Goal: Information Seeking & Learning: Learn about a topic

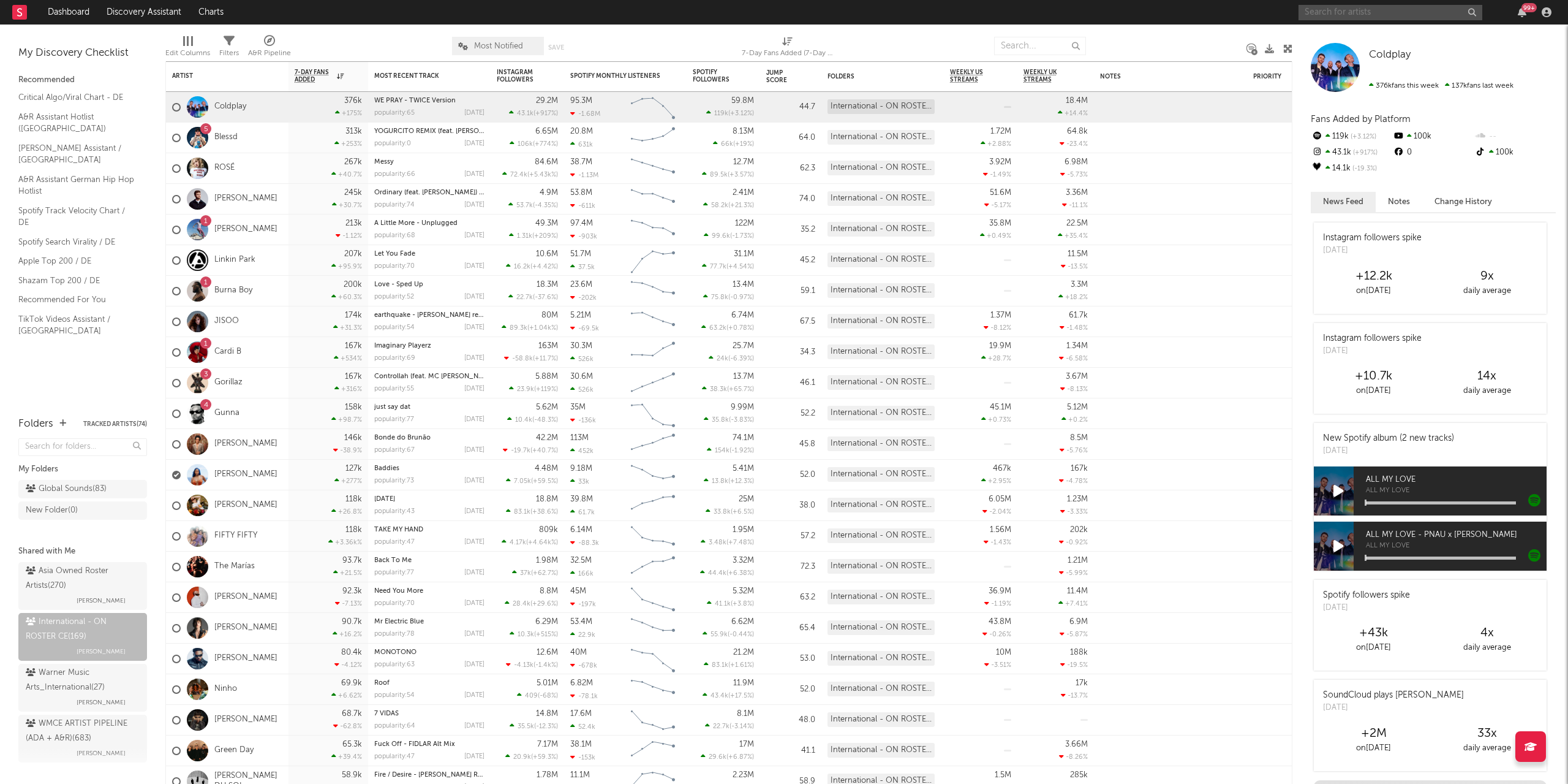
click at [1367, 18] on input "text" at bounding box center [1390, 13] width 184 height 15
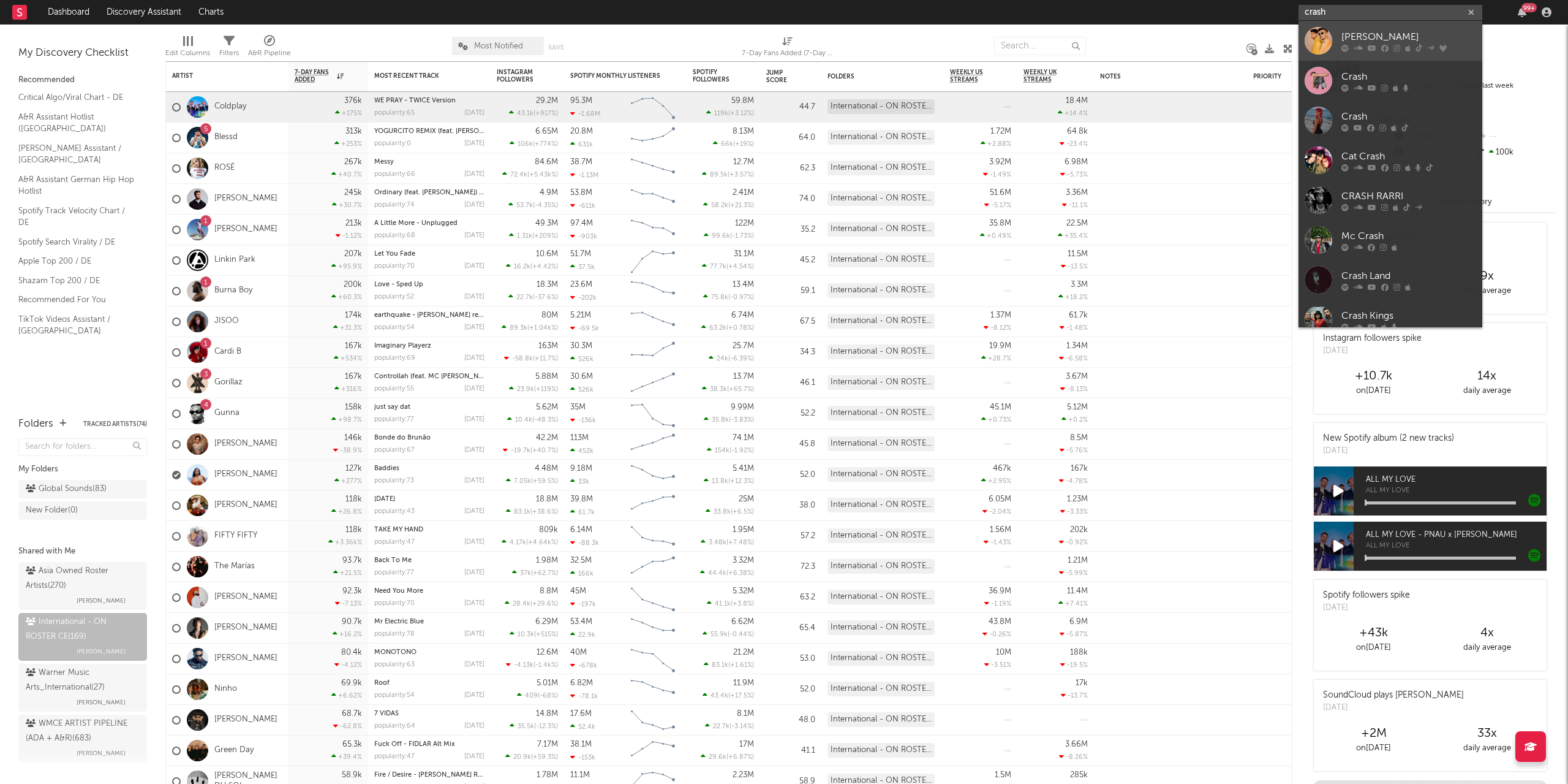
type input "crash"
click at [1365, 31] on div "[PERSON_NAME]" at bounding box center [1409, 36] width 135 height 15
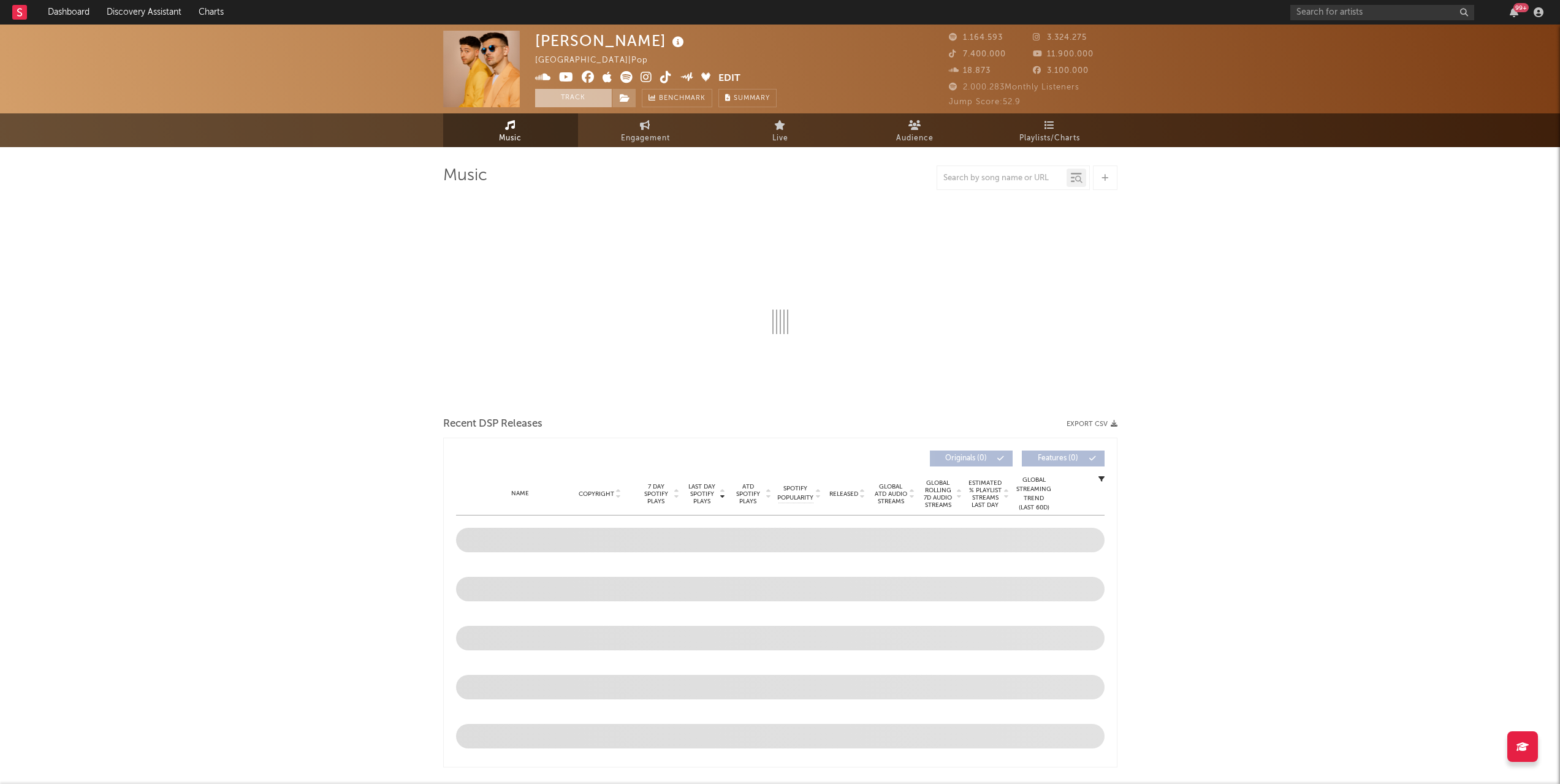
select select "6m"
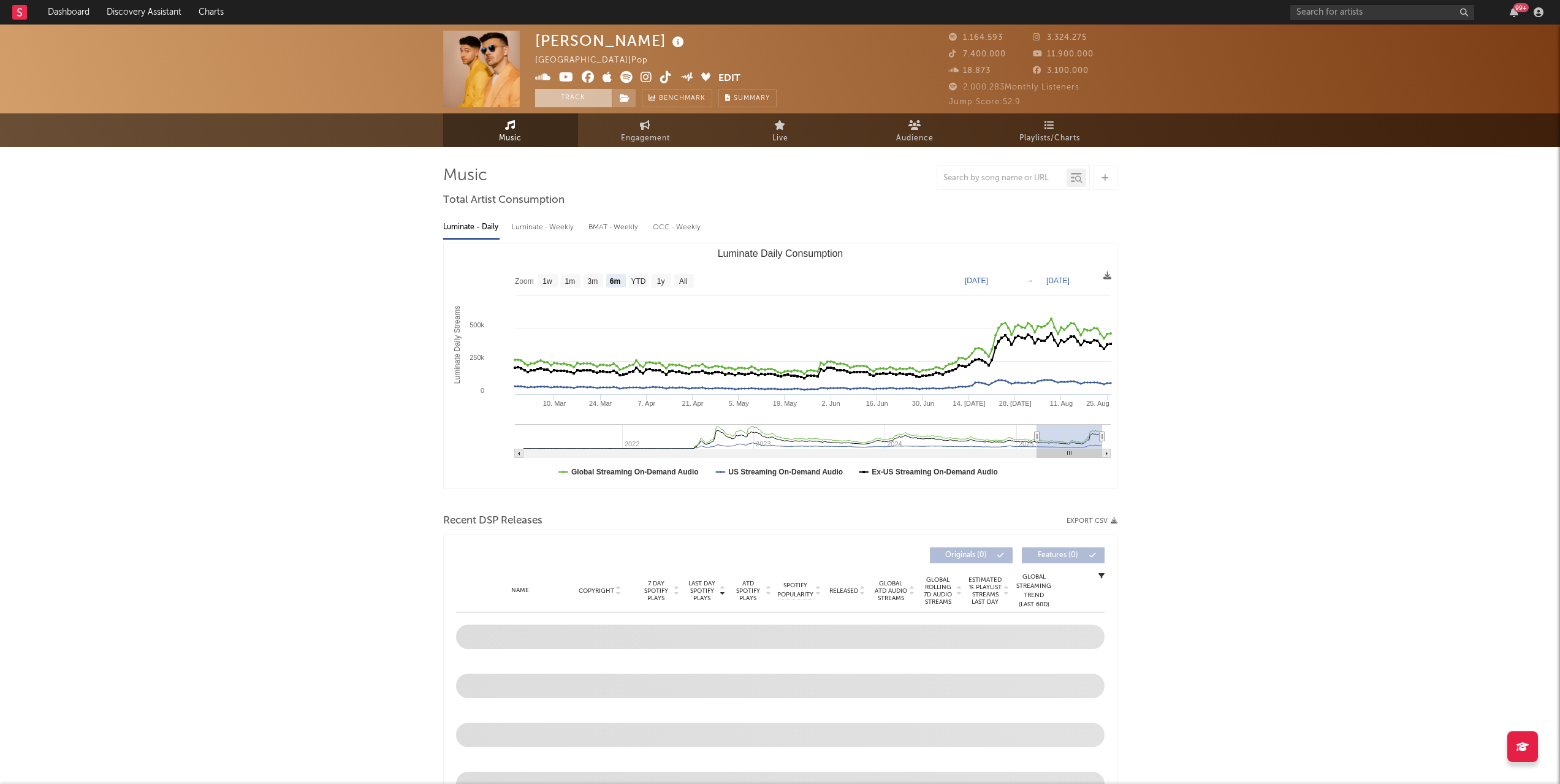
click at [583, 98] on button "Track" at bounding box center [573, 97] width 77 height 18
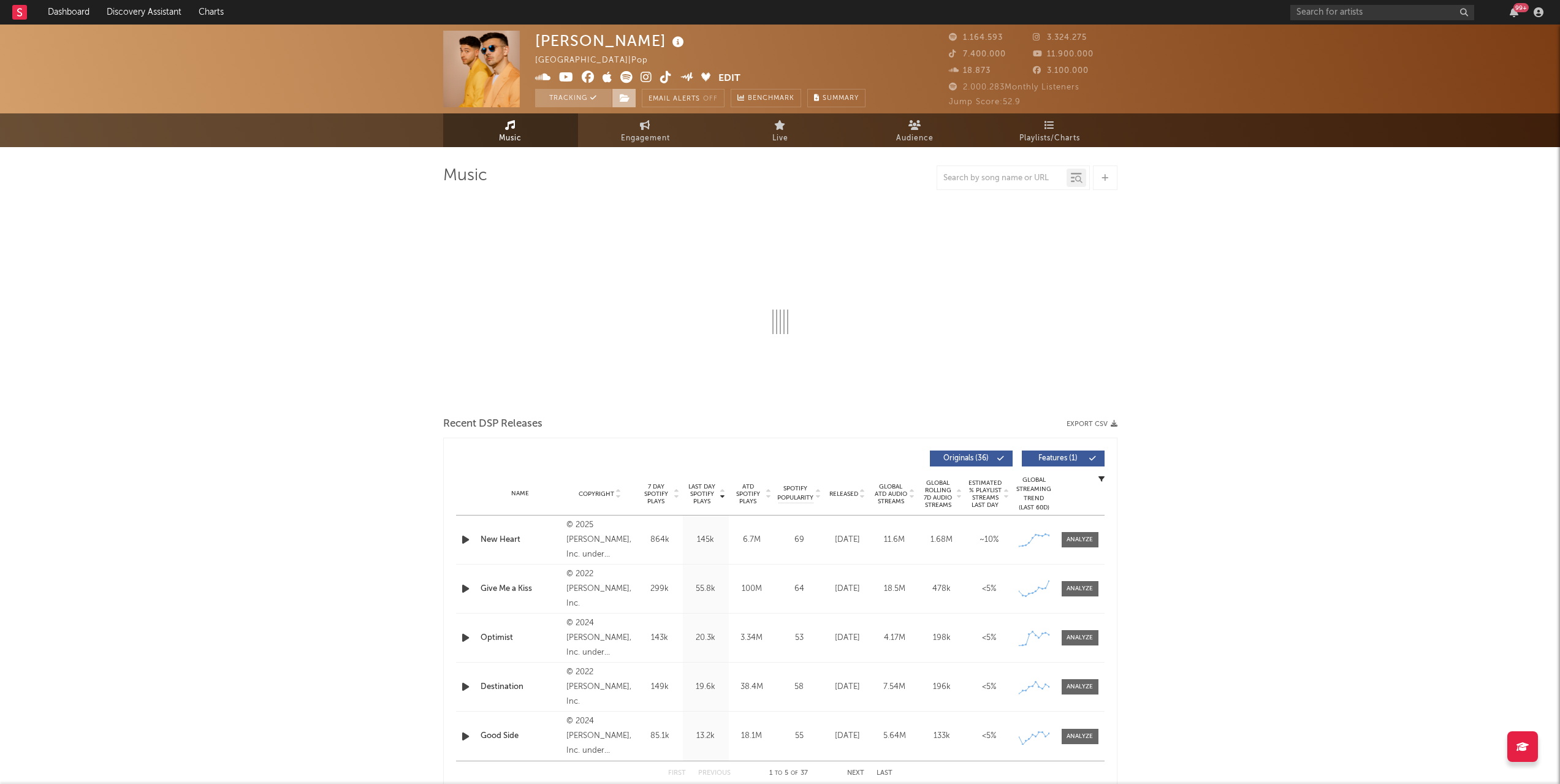
select select "6m"
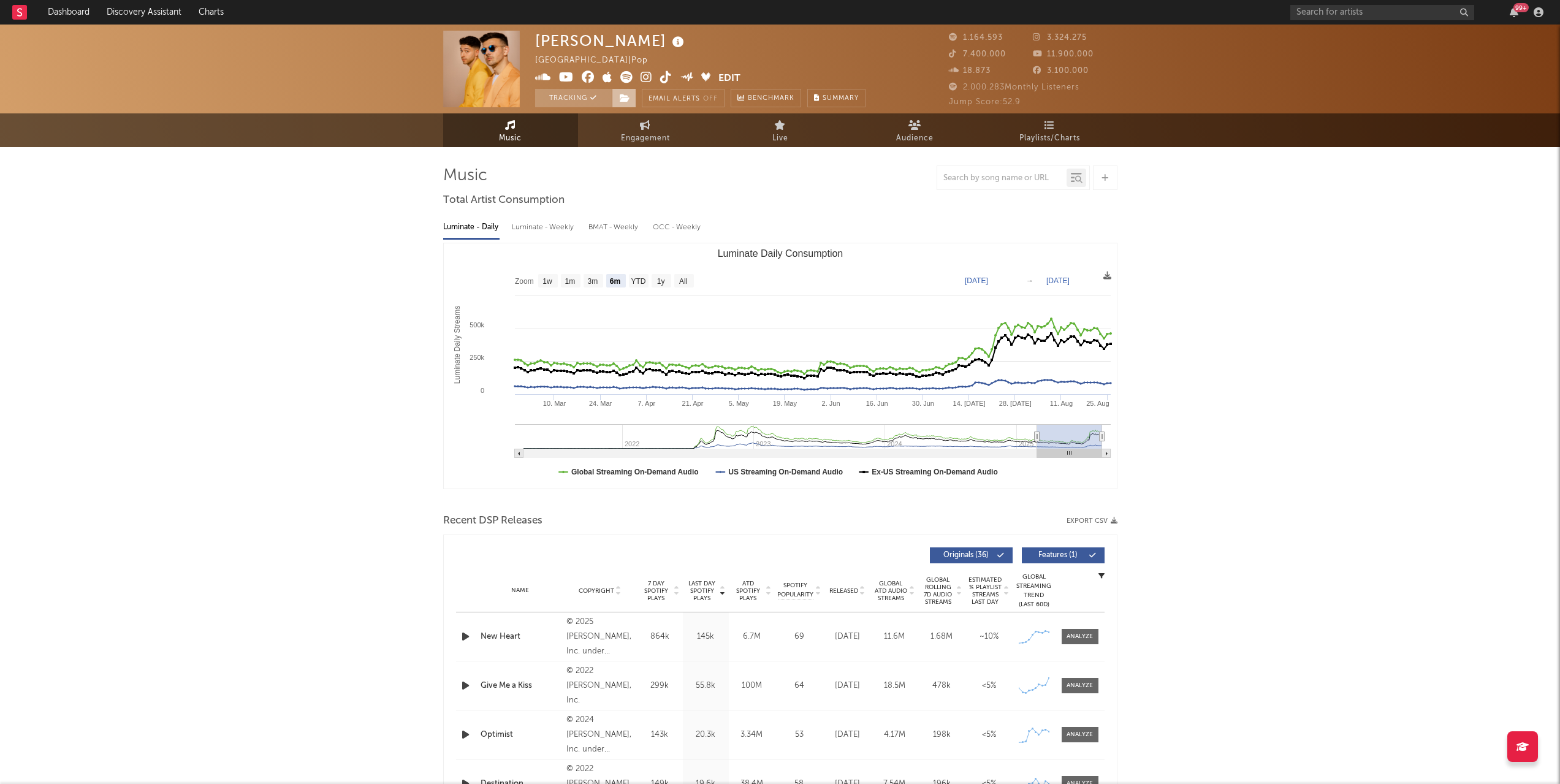
click at [624, 94] on icon at bounding box center [625, 98] width 10 height 9
click at [1000, 177] on input "text" at bounding box center [1002, 178] width 129 height 9
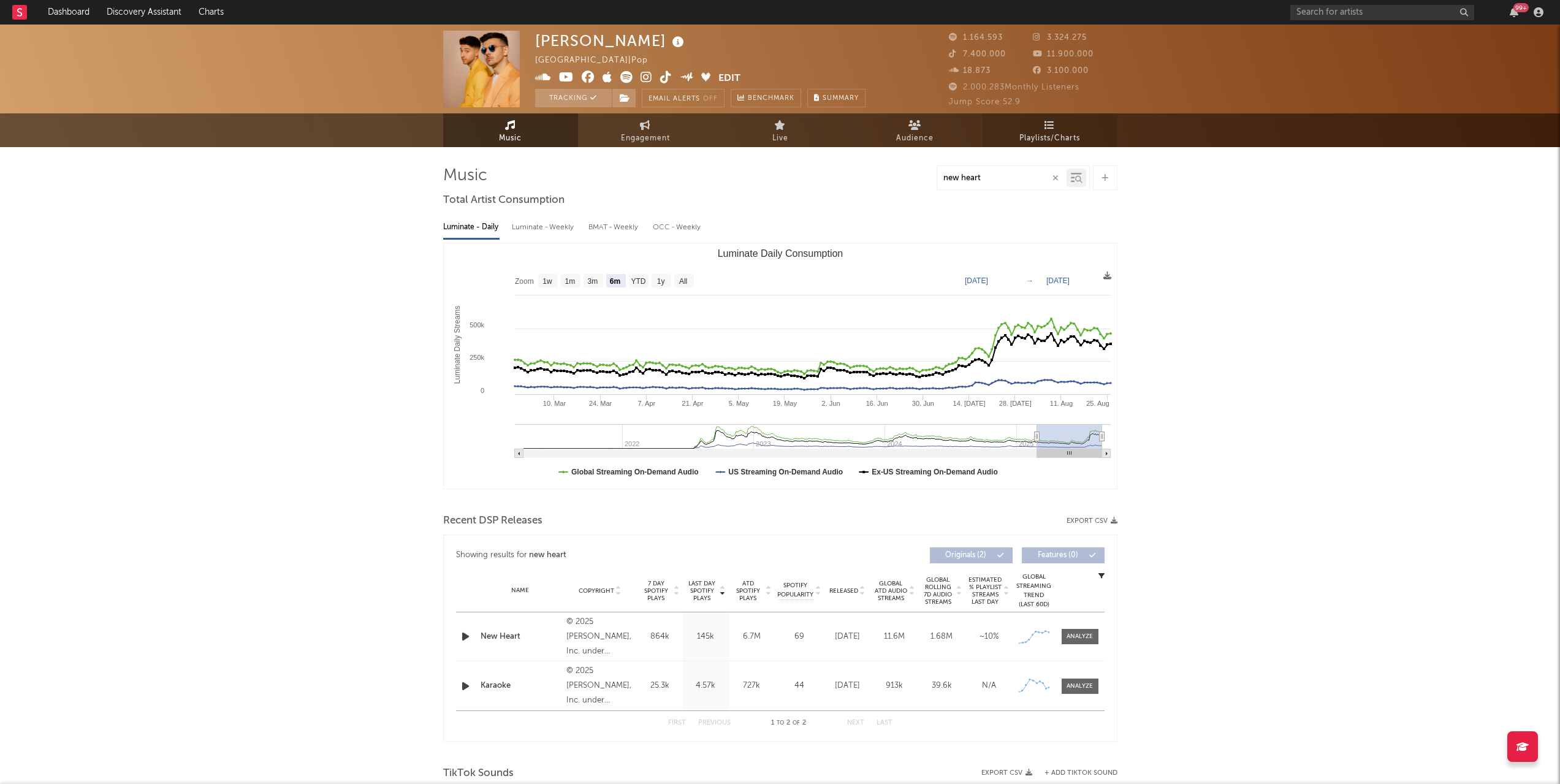
type input "new heart"
click at [1049, 126] on icon at bounding box center [1049, 125] width 10 height 9
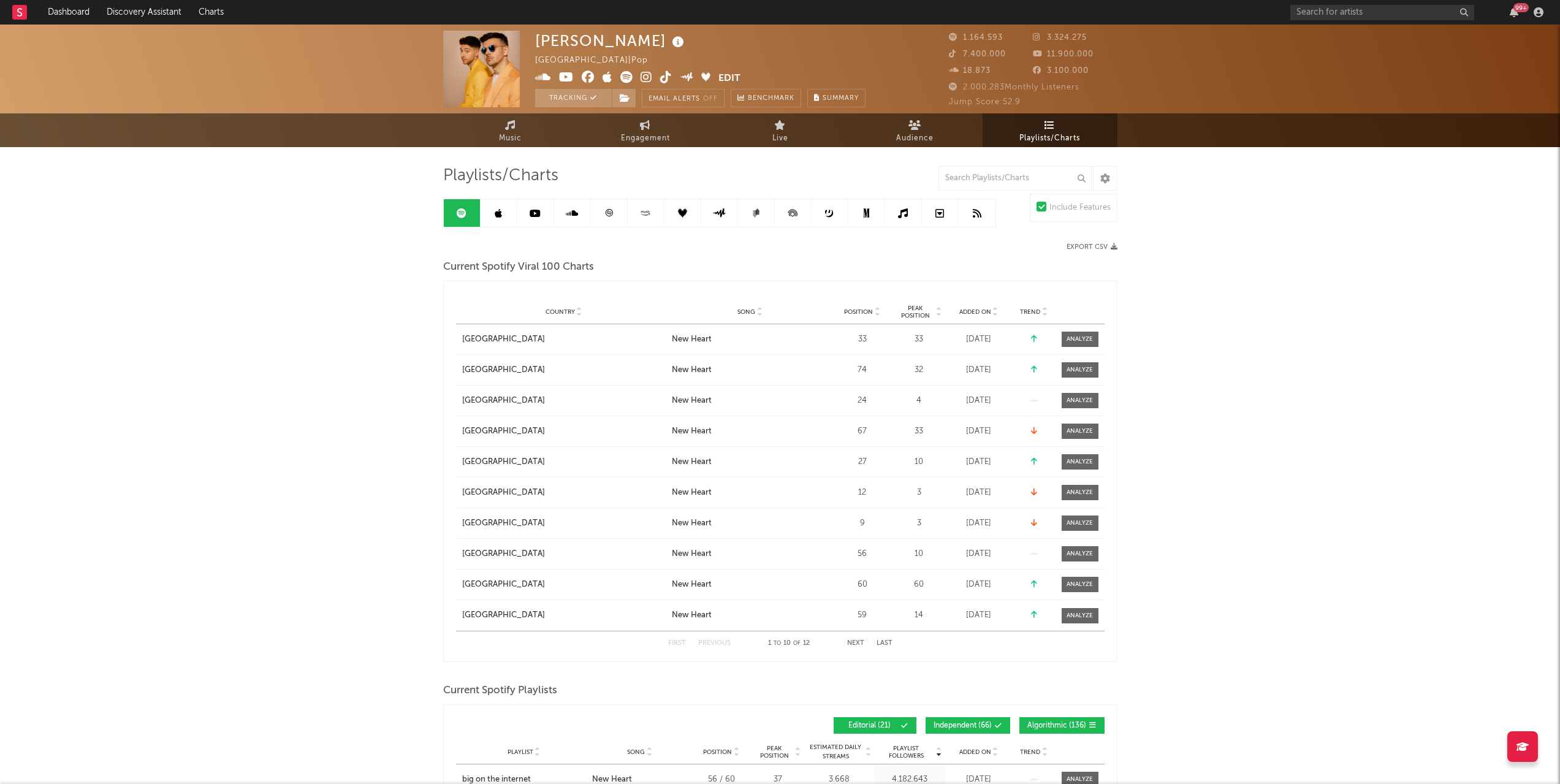
click at [852, 644] on button "Next" at bounding box center [855, 643] width 17 height 7
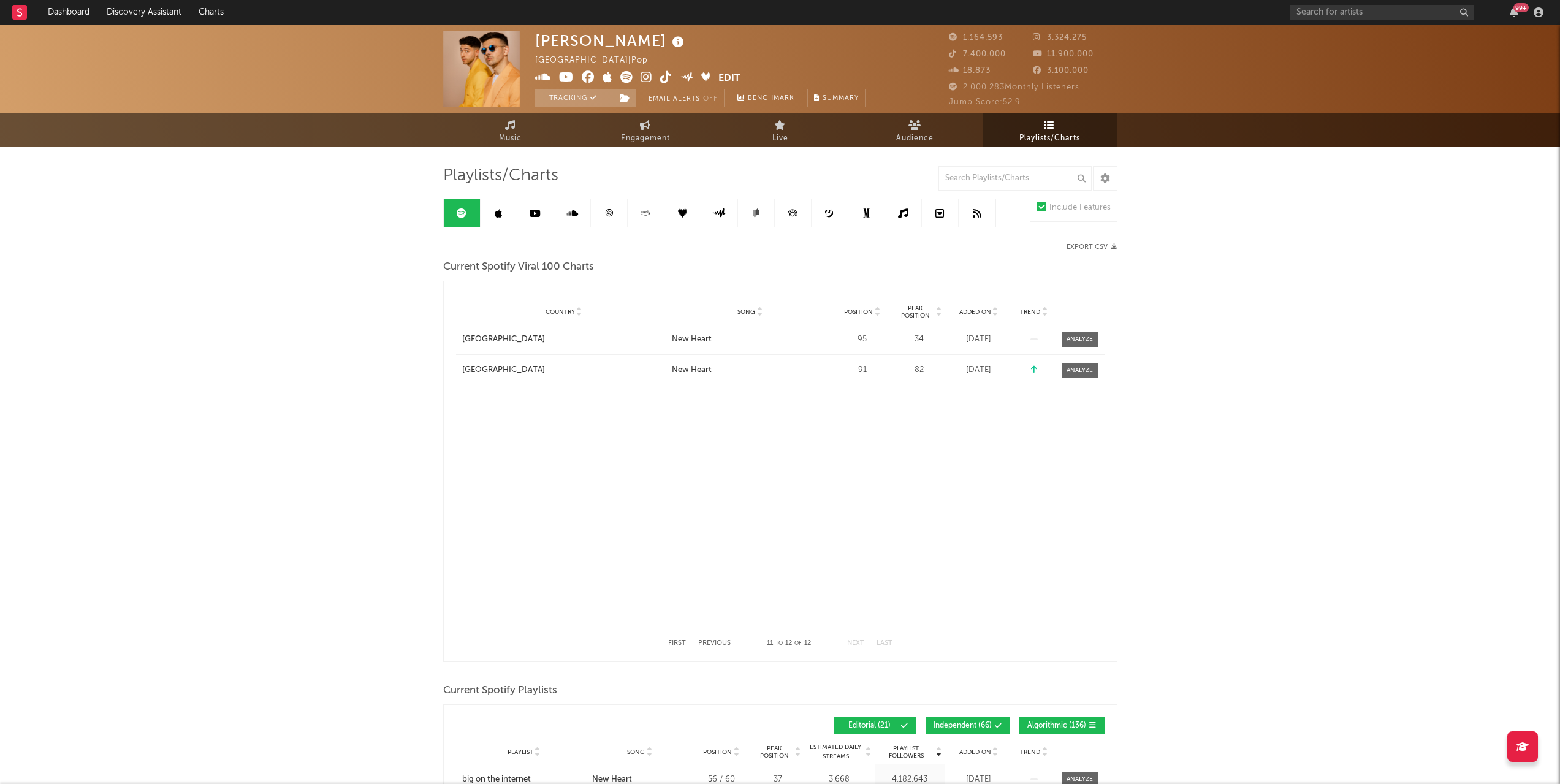
click at [674, 643] on button "First" at bounding box center [677, 643] width 18 height 7
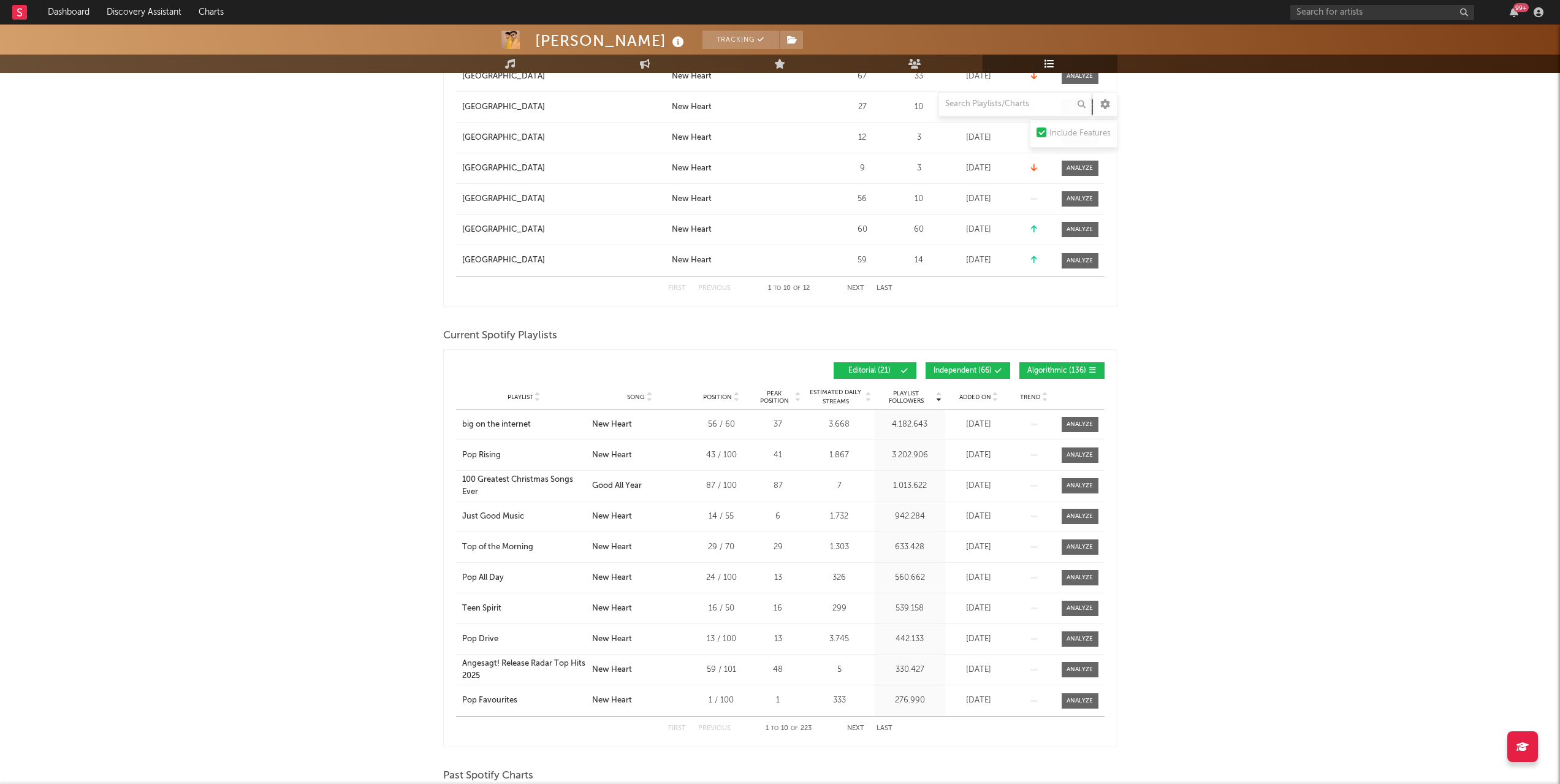
scroll to position [429, 0]
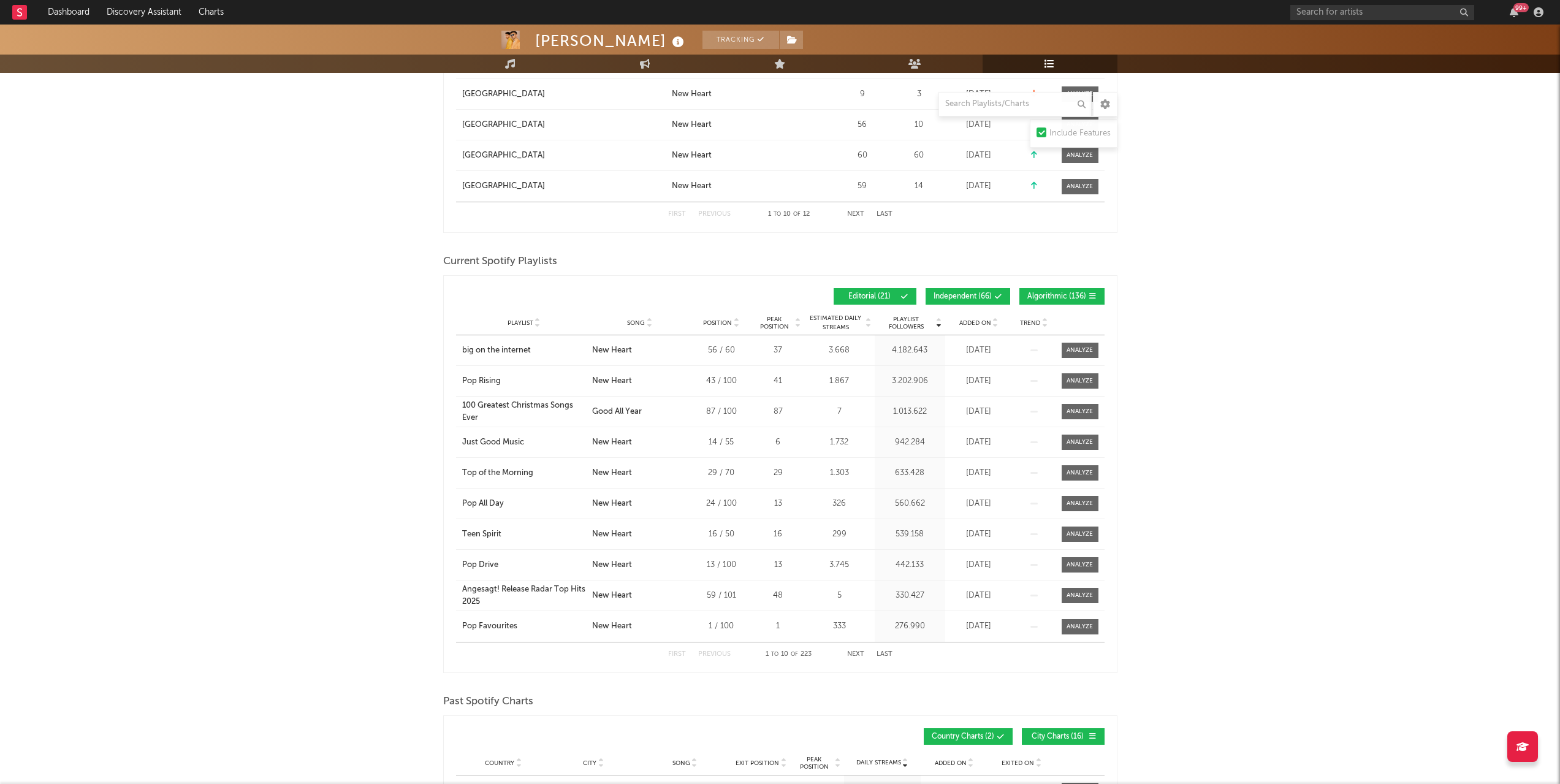
click at [997, 323] on icon at bounding box center [995, 325] width 6 height 5
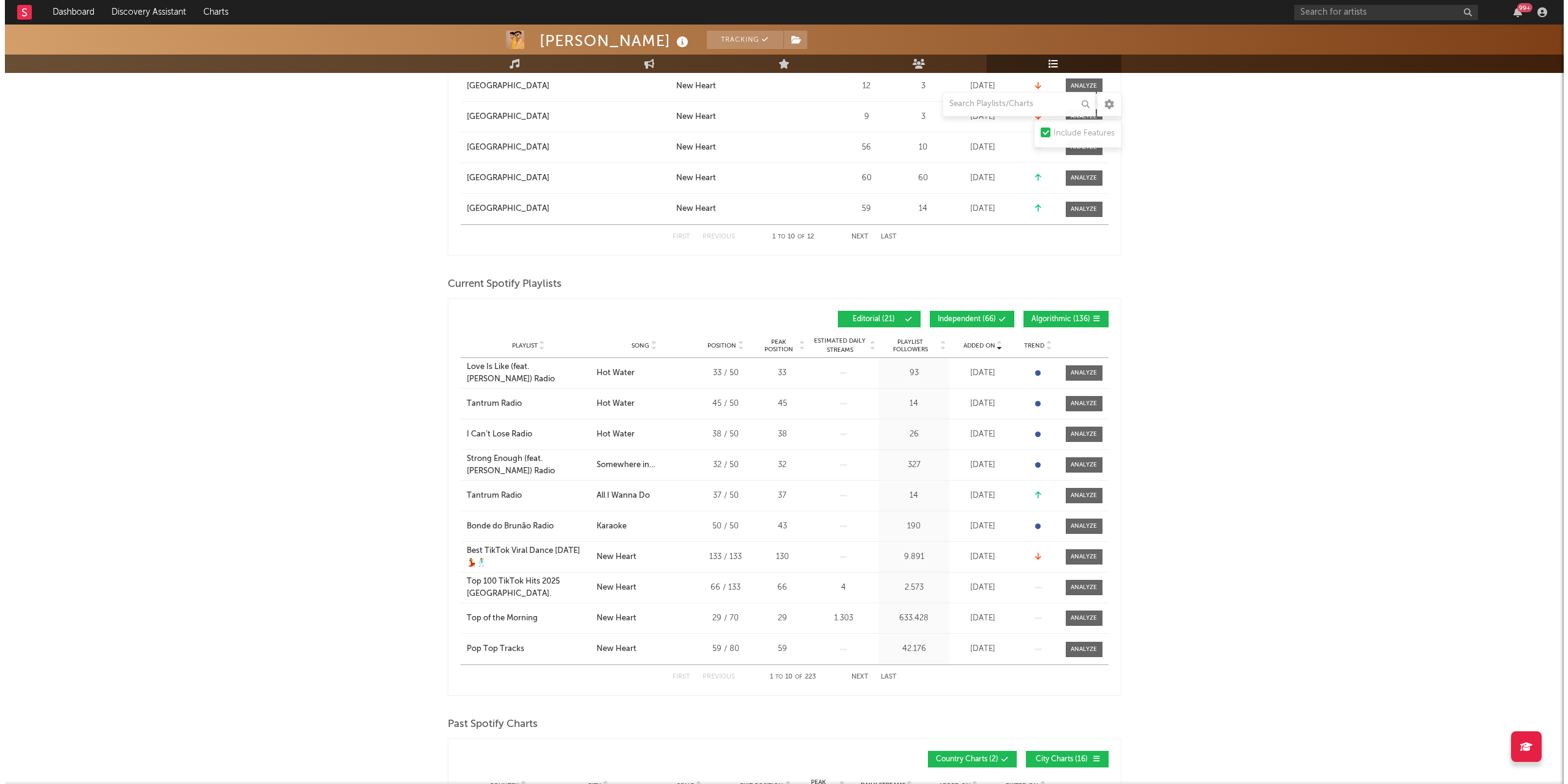
scroll to position [0, 0]
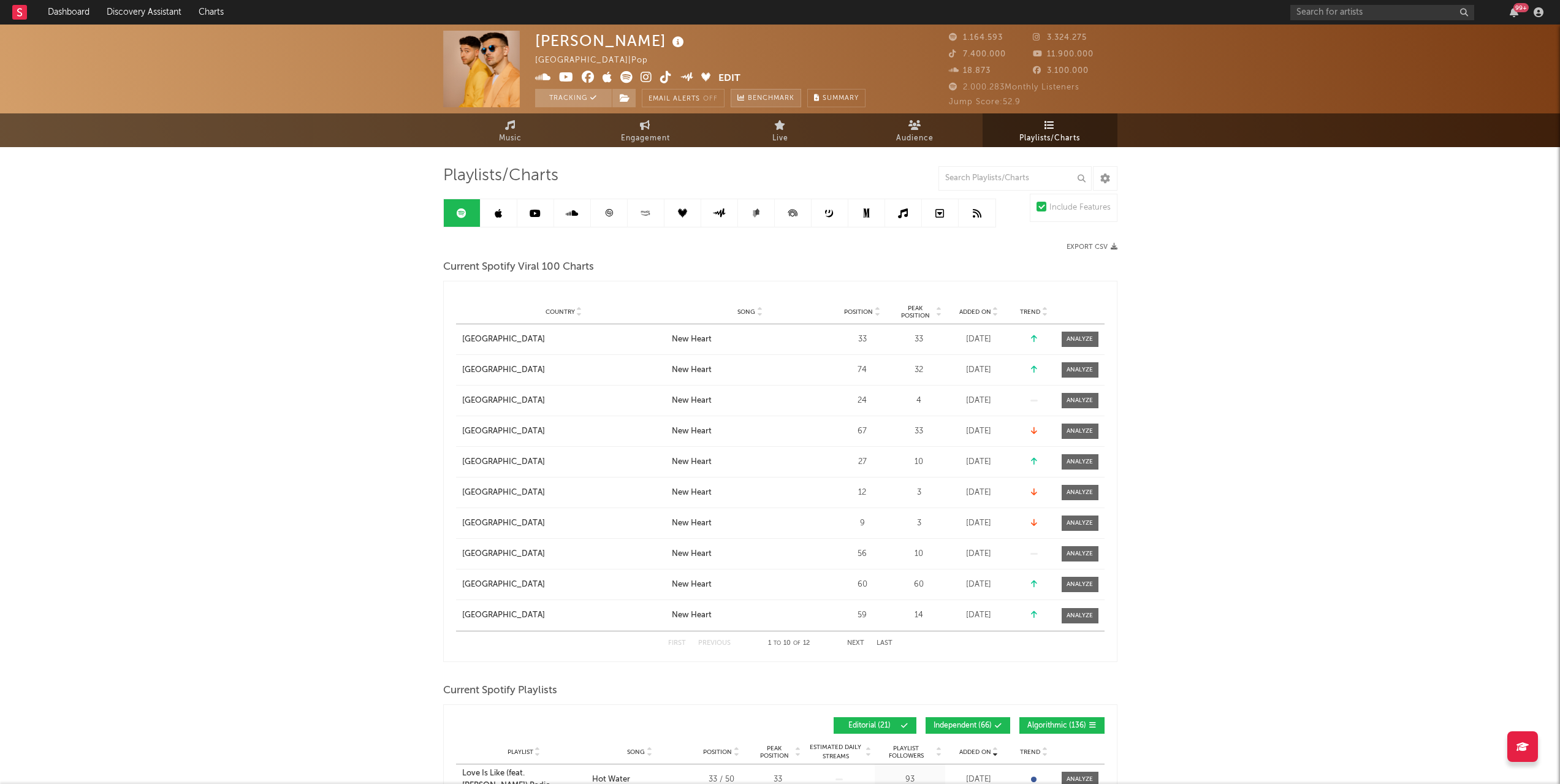
click at [770, 96] on span "Benchmark" at bounding box center [771, 98] width 47 height 15
click at [825, 94] on button "Summary" at bounding box center [836, 97] width 58 height 18
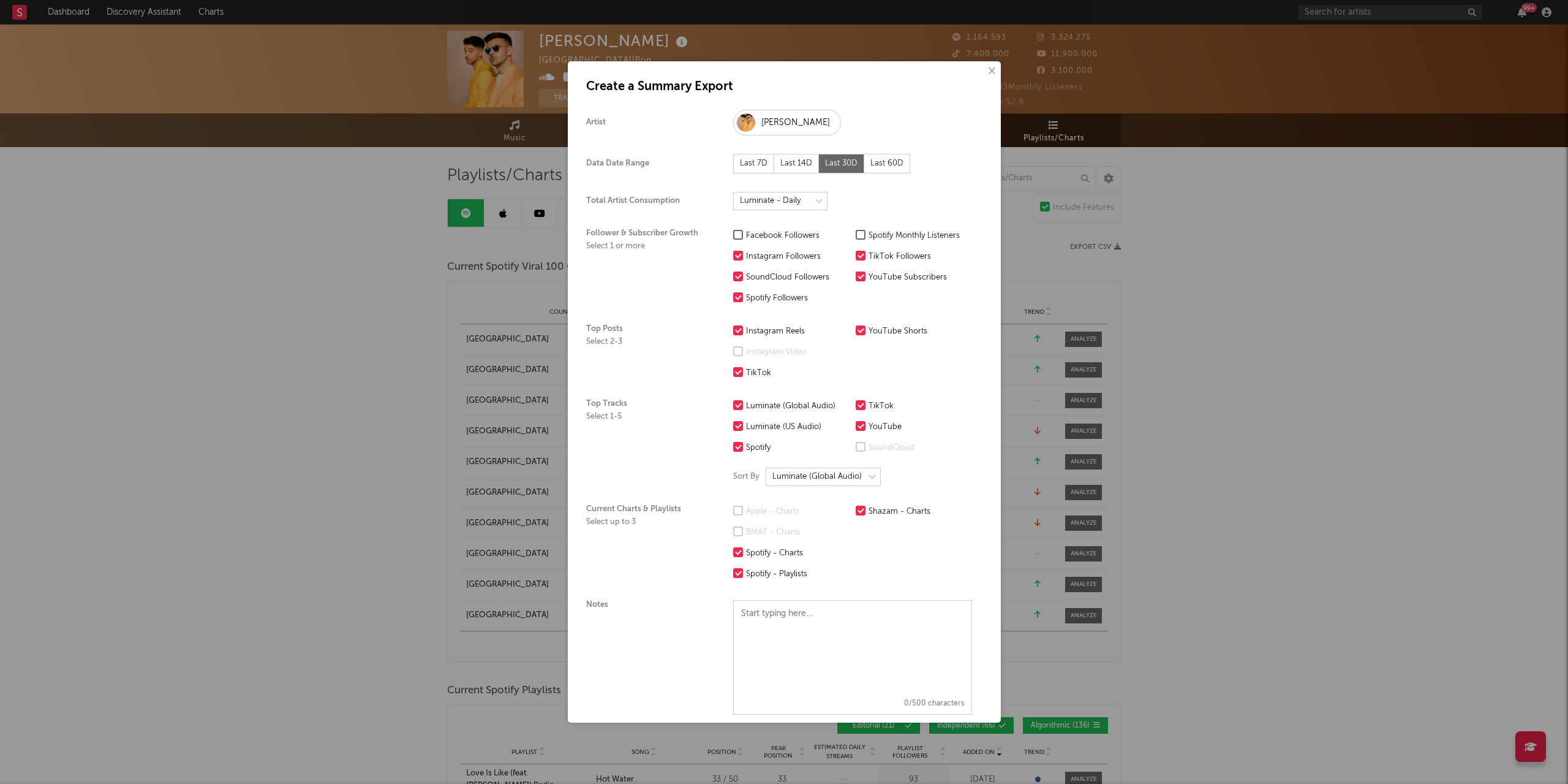
click at [863, 233] on div at bounding box center [860, 234] width 9 height 9
click at [856, 233] on input "Spotify Monthly Listeners" at bounding box center [856, 235] width 0 height 15
click at [741, 230] on div at bounding box center [738, 234] width 9 height 9
click at [733, 230] on input "Facebook Followers" at bounding box center [733, 235] width 0 height 15
click at [738, 351] on div at bounding box center [738, 351] width 9 height 9
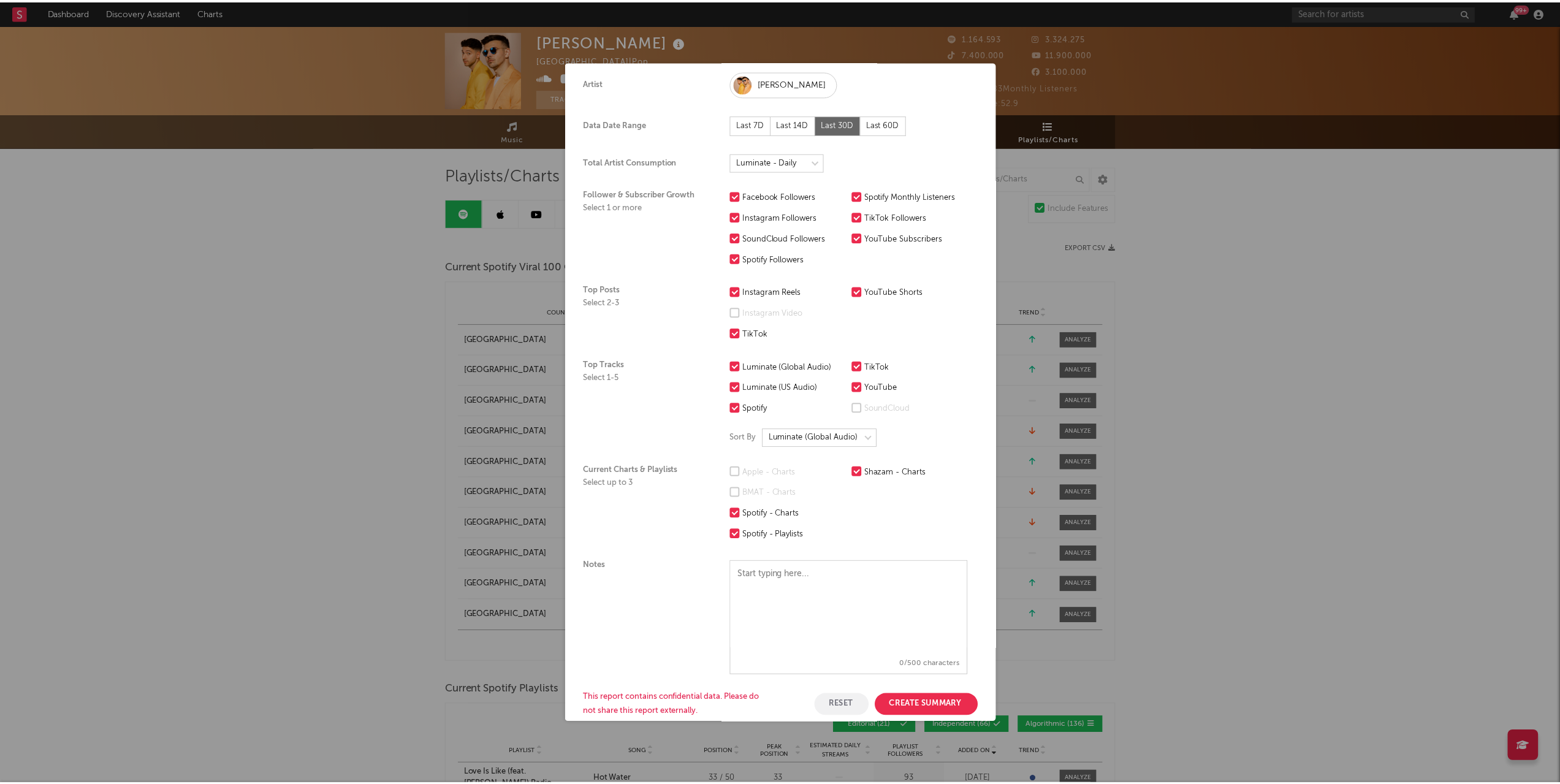
scroll to position [61, 0]
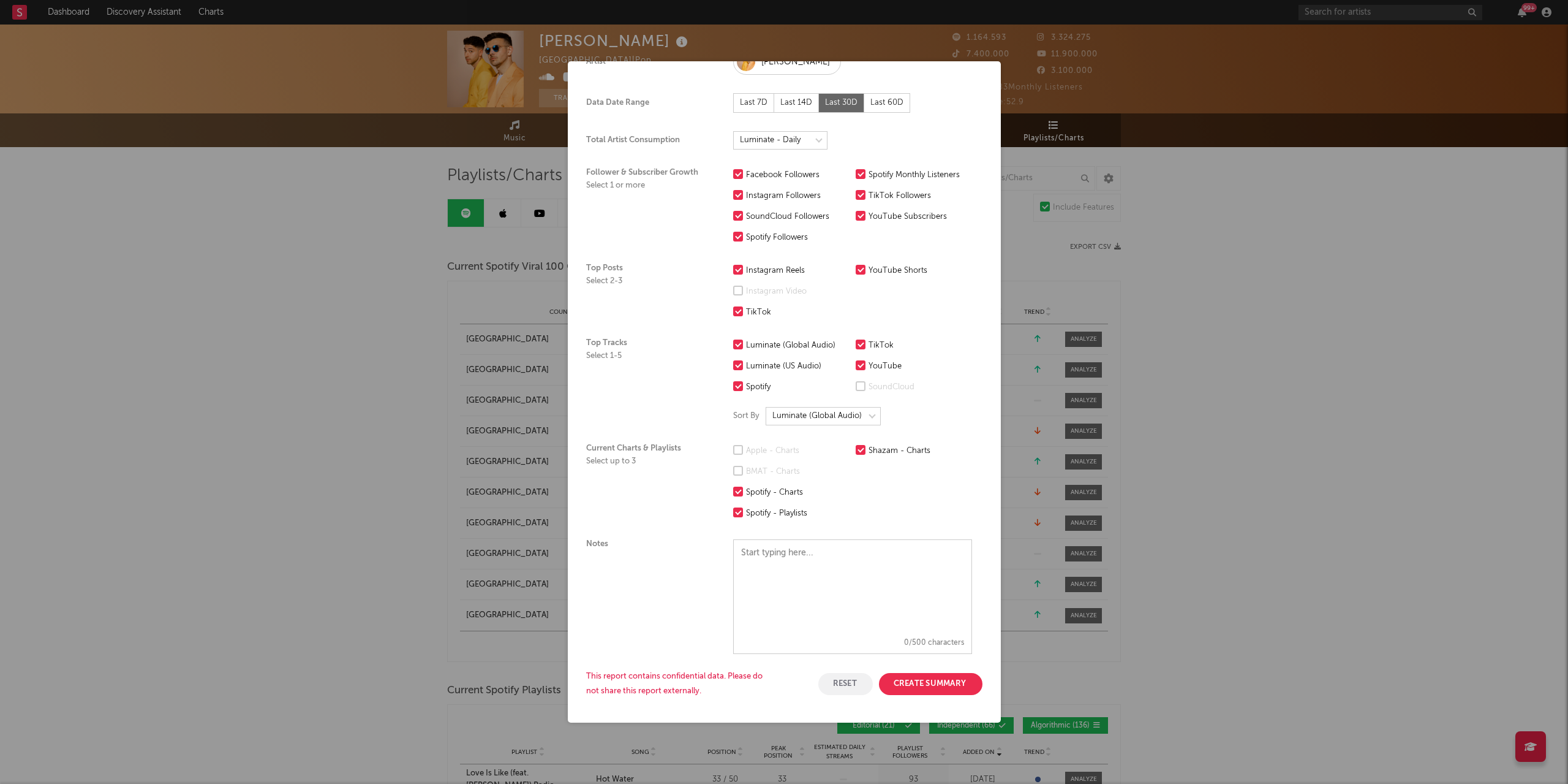
click at [930, 683] on button "Create Summary" at bounding box center [931, 683] width 104 height 22
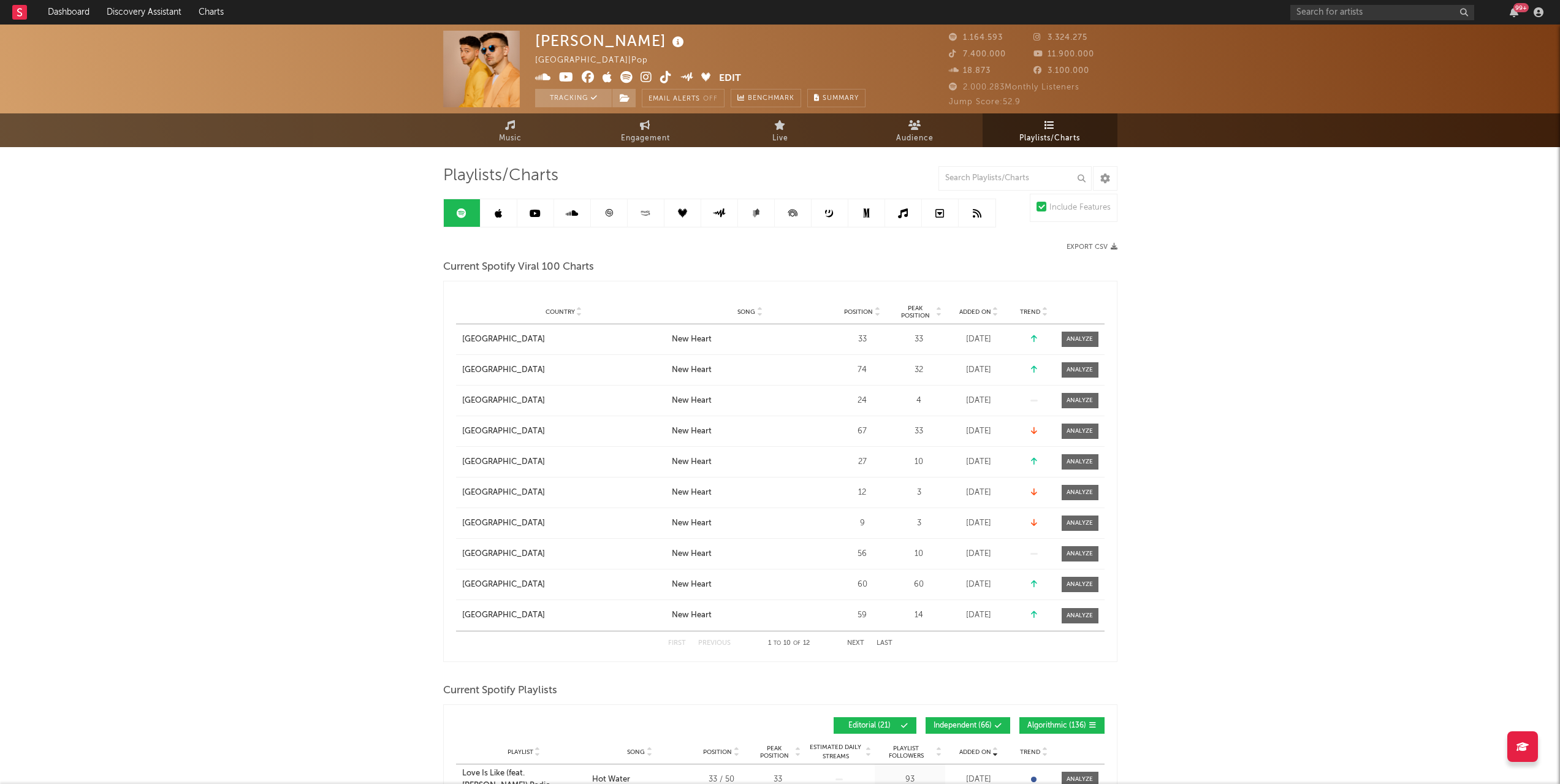
scroll to position [0, 0]
click at [658, 140] on span "Engagement" at bounding box center [645, 138] width 49 height 15
select select "1w"
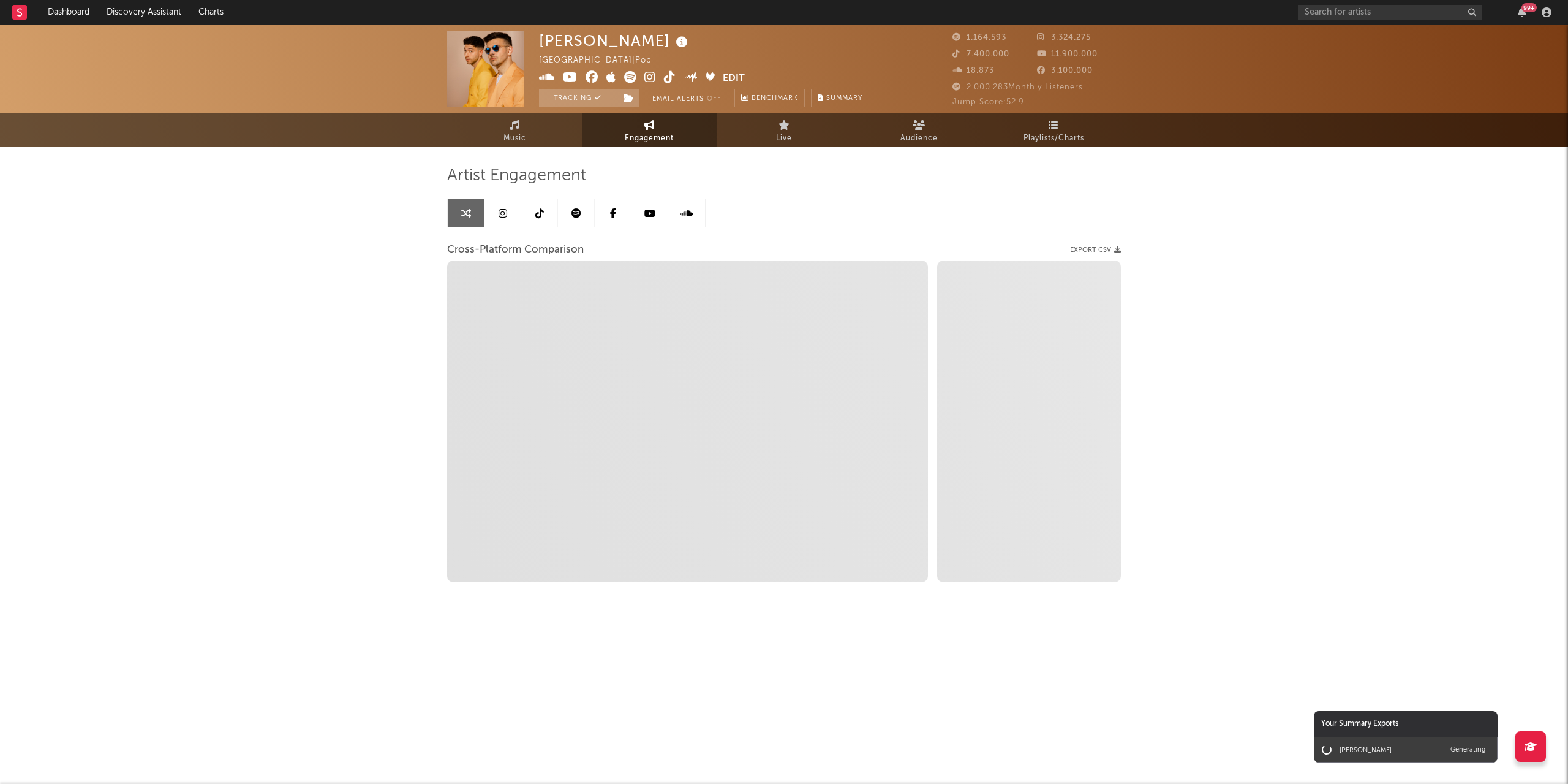
click at [649, 135] on span "Engagement" at bounding box center [649, 138] width 49 height 15
click at [783, 135] on span "Live" at bounding box center [784, 138] width 16 height 15
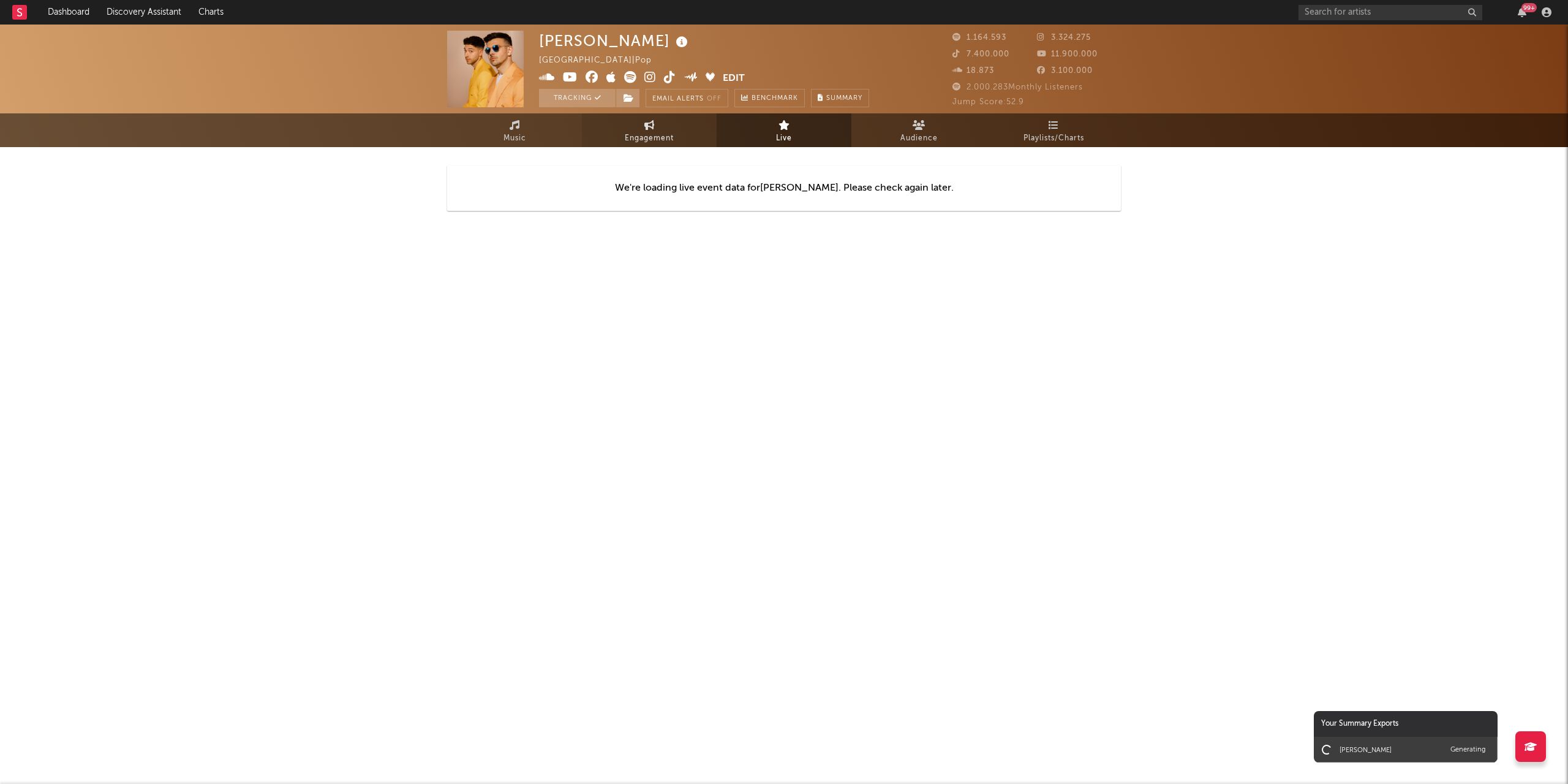
click at [645, 130] on link "Engagement" at bounding box center [649, 130] width 135 height 34
select select "1m"
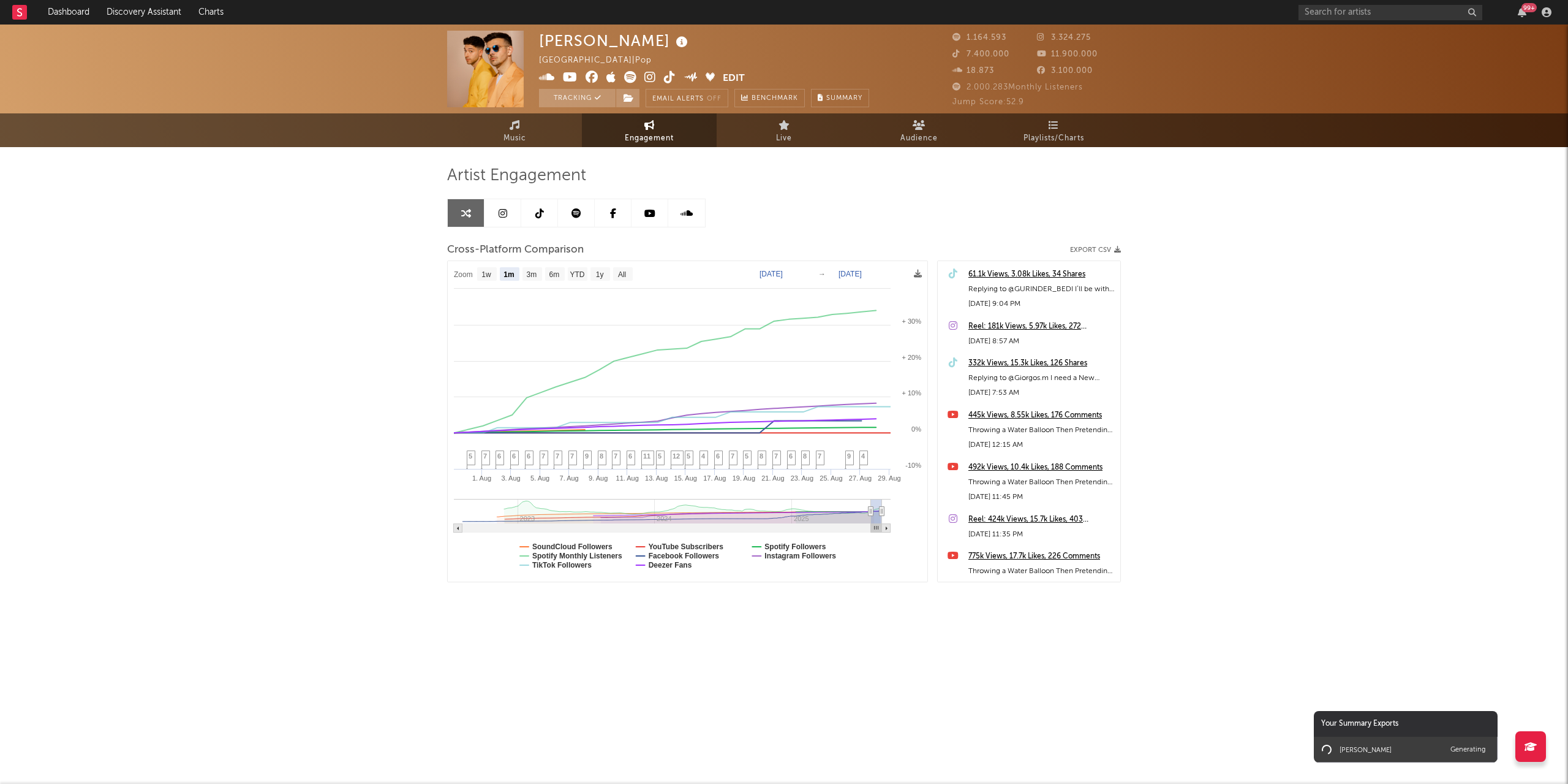
click at [501, 214] on icon at bounding box center [503, 213] width 9 height 9
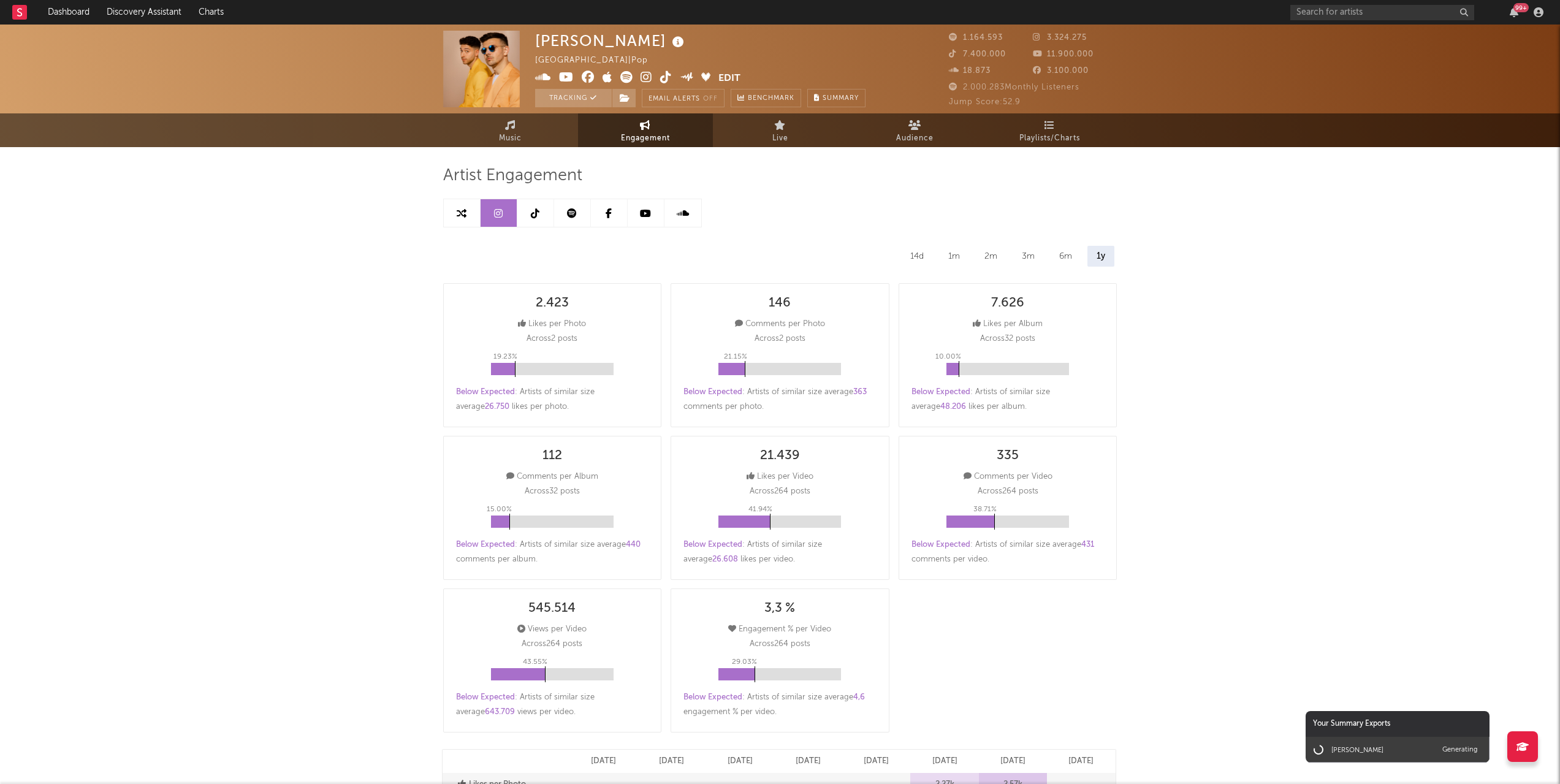
select select "6m"
click at [531, 213] on icon at bounding box center [535, 213] width 9 height 9
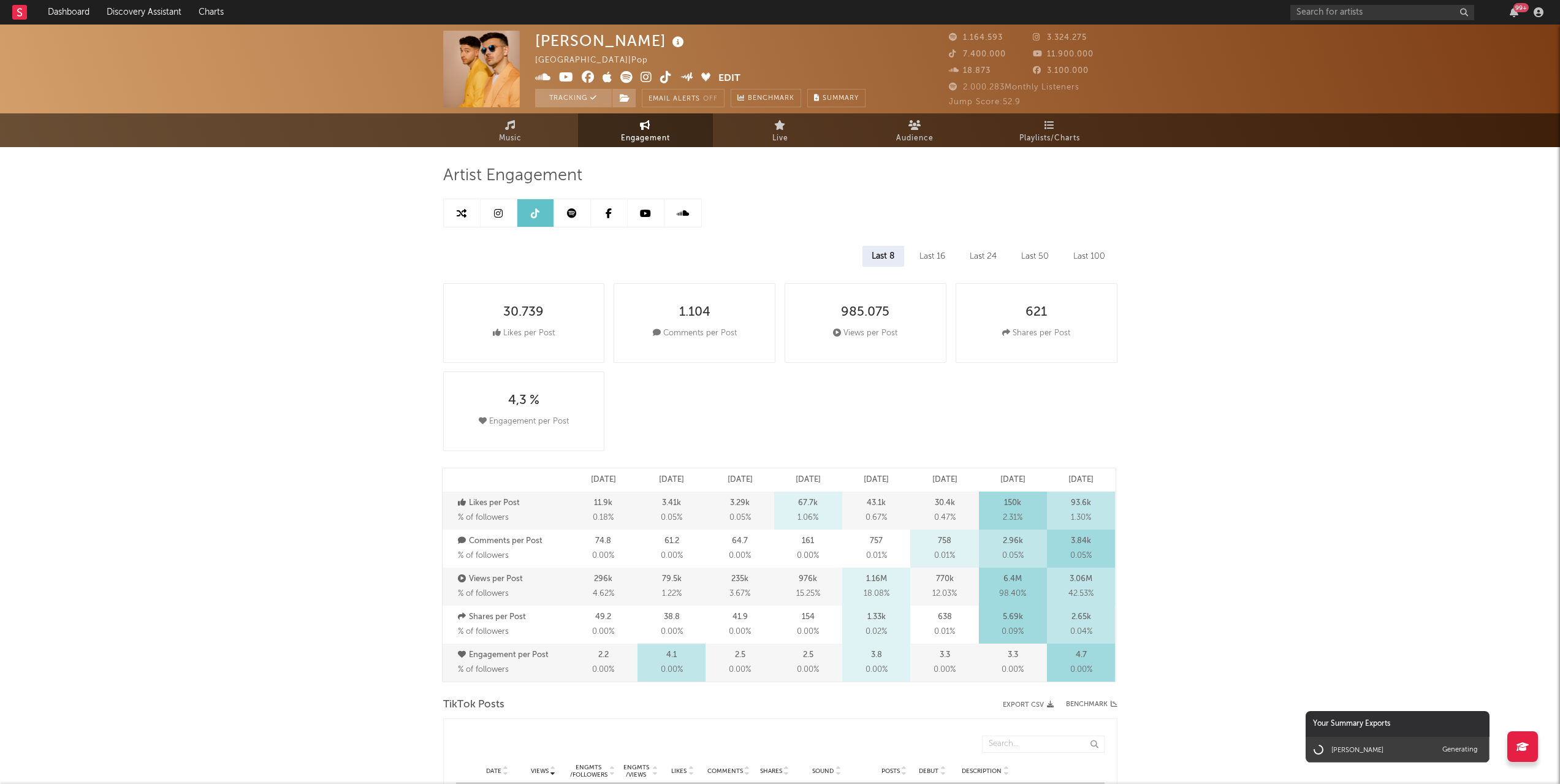
select select "6m"
